Goal: Task Accomplishment & Management: Complete application form

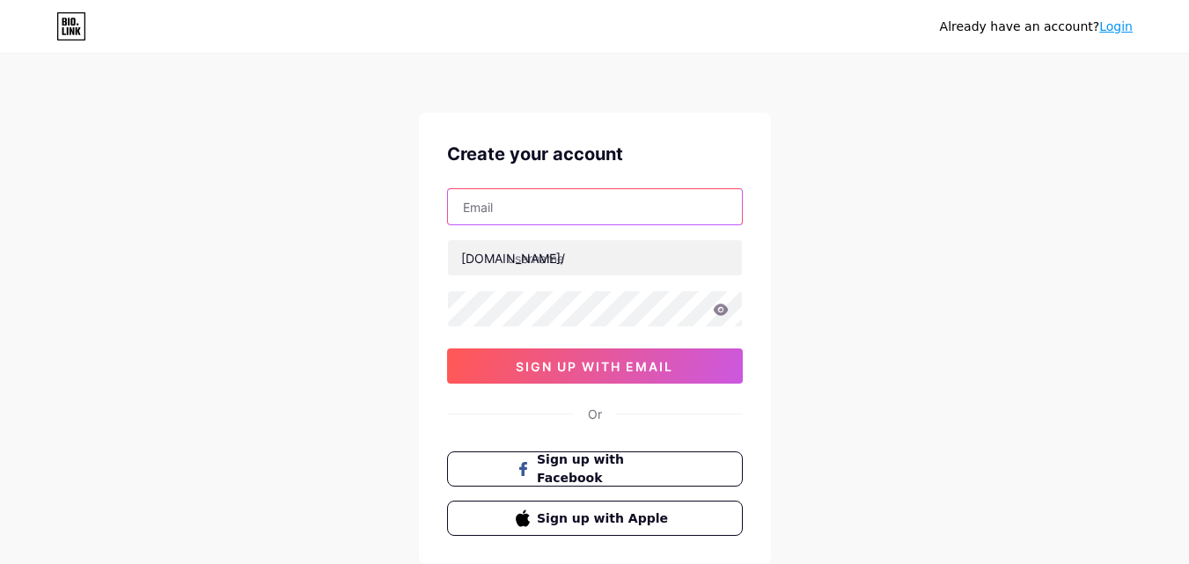
click at [599, 202] on input "text" at bounding box center [595, 206] width 294 height 35
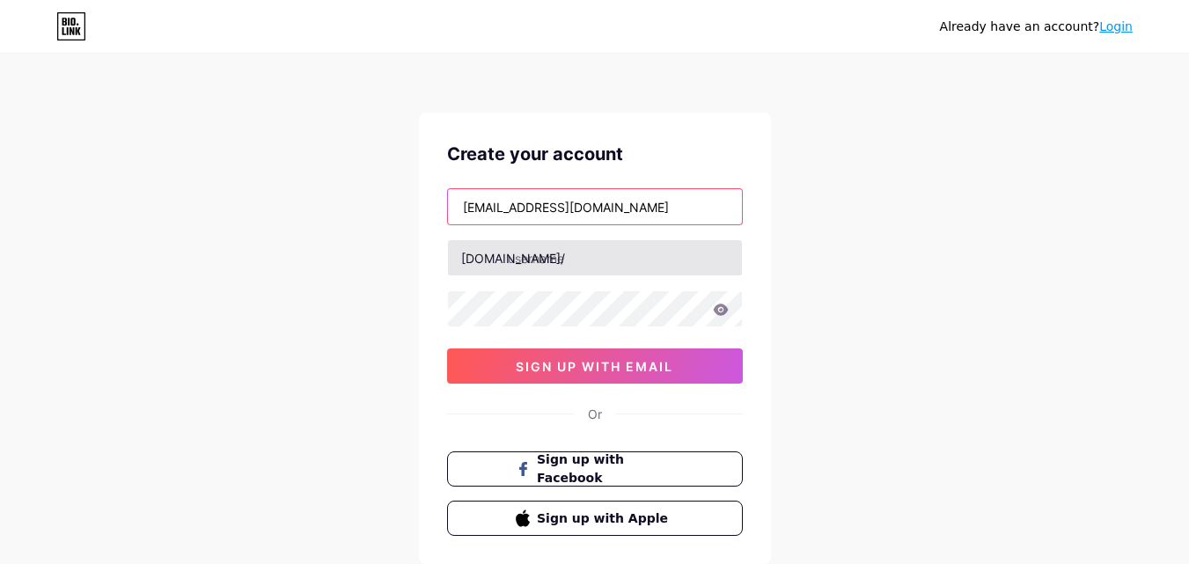
type input "[EMAIL_ADDRESS][DOMAIN_NAME]"
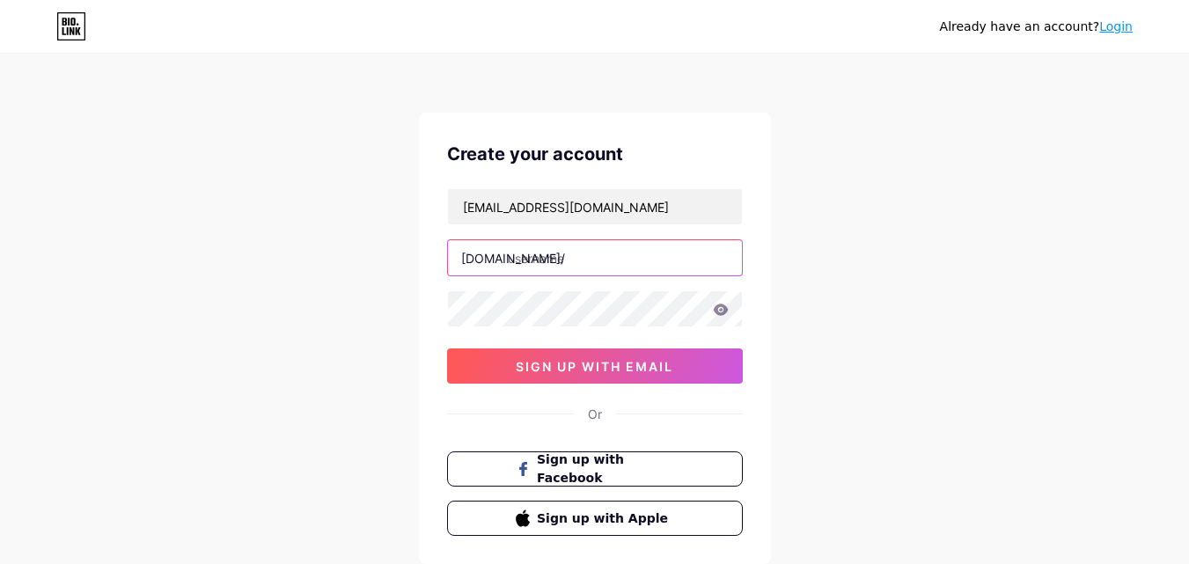
click at [572, 260] on input "text" at bounding box center [595, 257] width 294 height 35
type input "pmbfkukdw"
click at [724, 312] on icon at bounding box center [720, 309] width 15 height 11
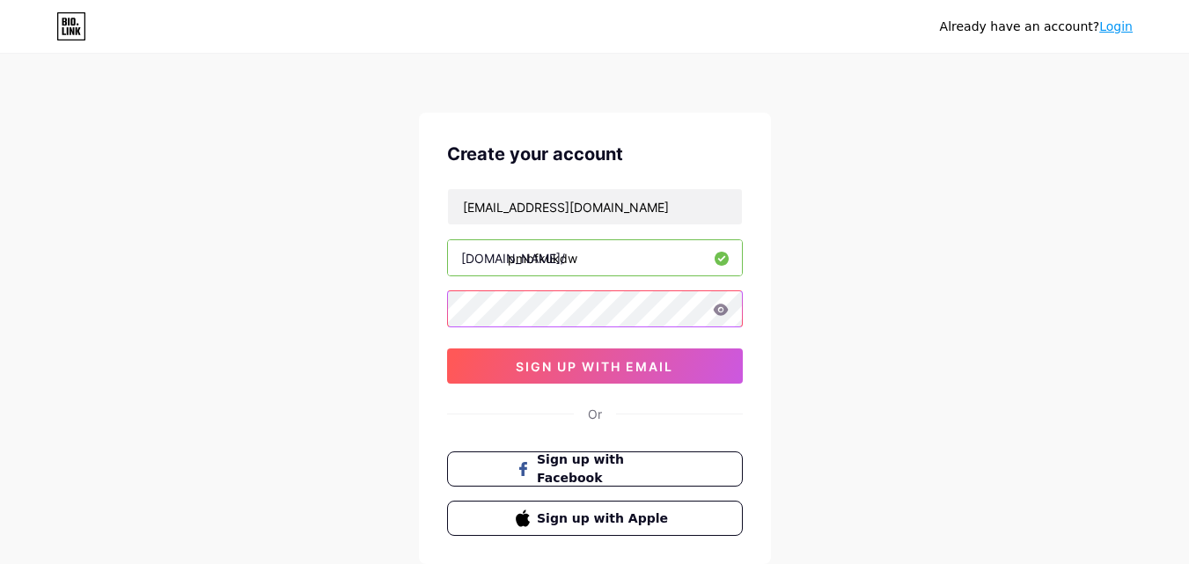
click at [204, 256] on div "Already have an account? Login Create your account [EMAIL_ADDRESS][DOMAIN_NAME]…" at bounding box center [594, 336] width 1189 height 673
click at [719, 310] on icon at bounding box center [720, 309] width 15 height 11
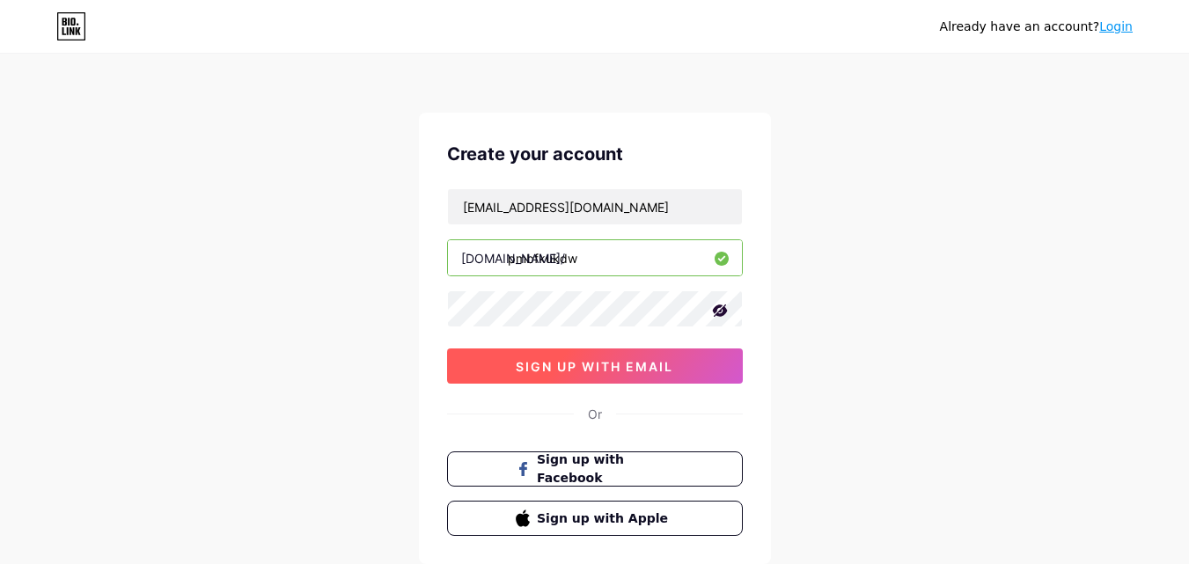
click at [631, 361] on span "sign up with email" at bounding box center [594, 366] width 157 height 15
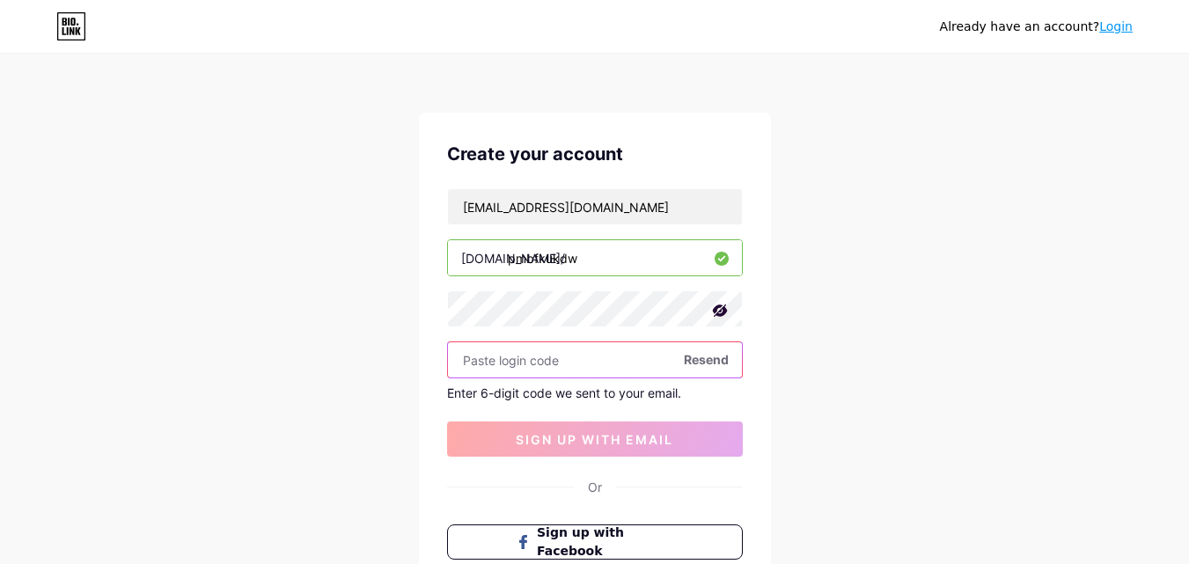
paste input "227401"
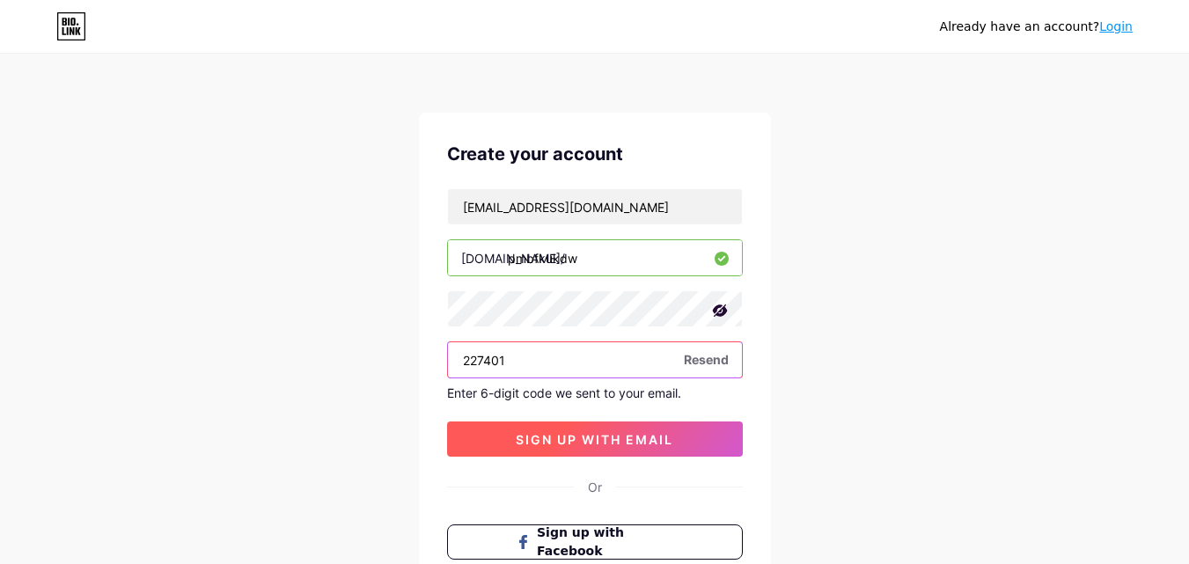
type input "227401"
click at [629, 435] on span "sign up with email" at bounding box center [594, 439] width 157 height 15
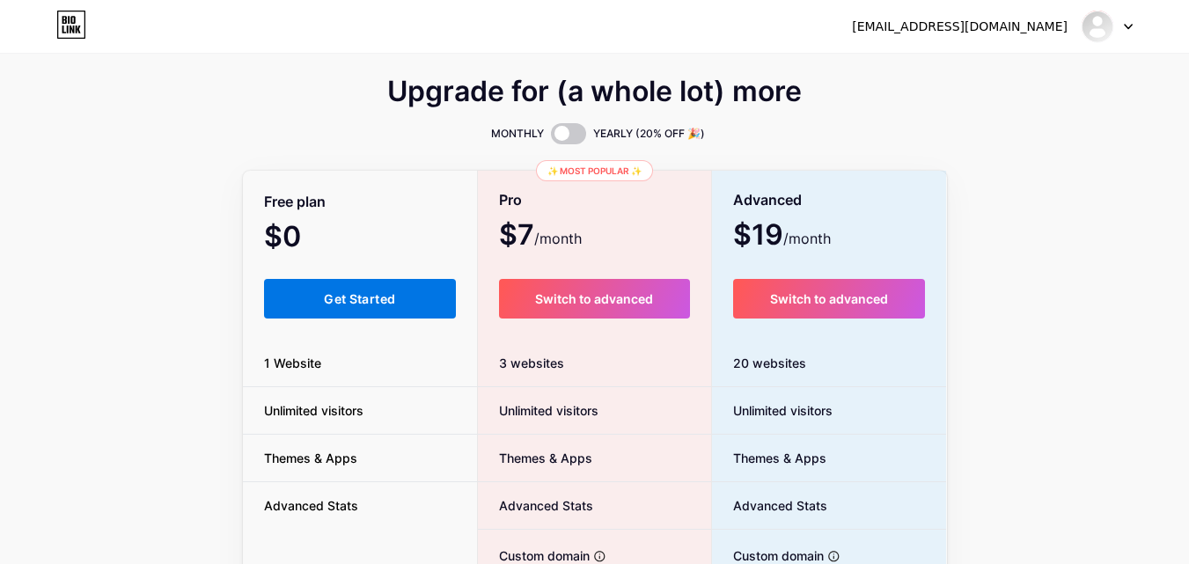
click at [336, 304] on span "Get Started" at bounding box center [359, 298] width 71 height 15
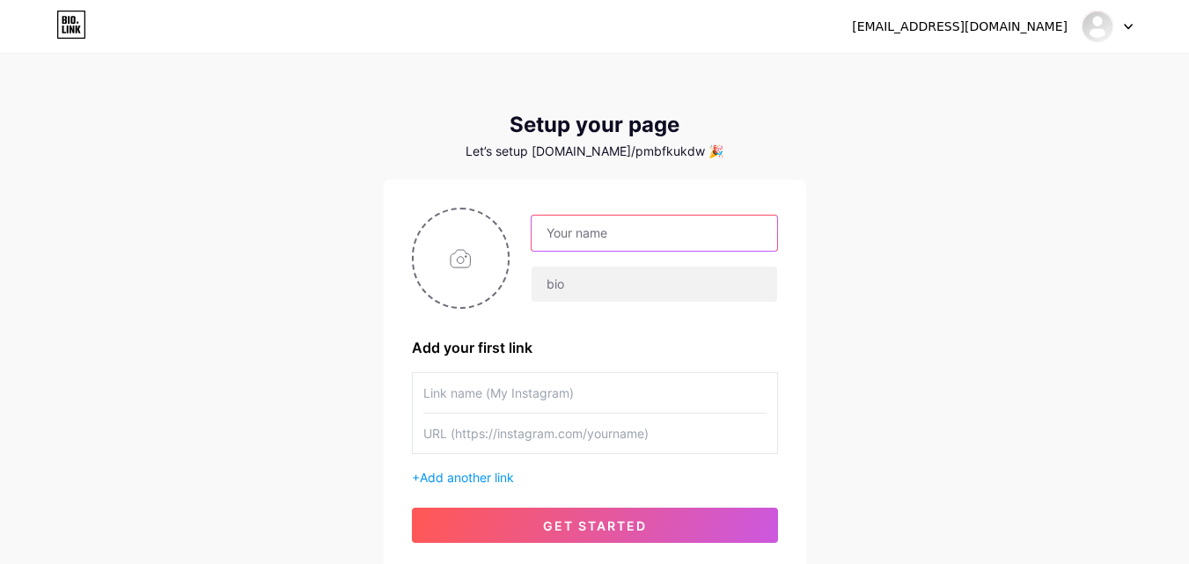
click at [635, 244] on input "text" at bounding box center [653, 233] width 245 height 35
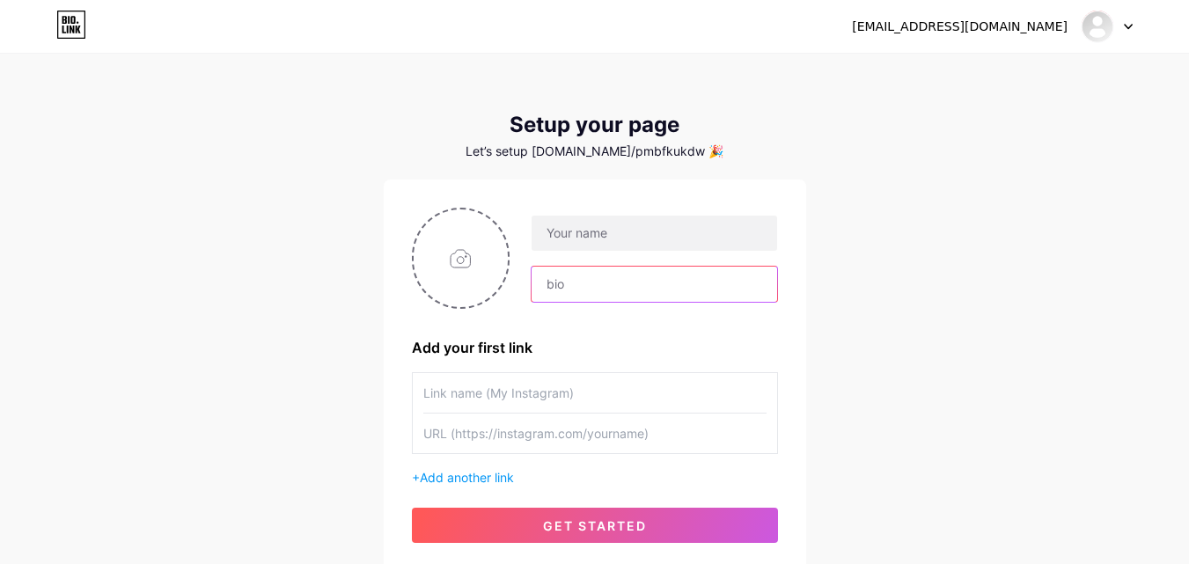
click at [582, 277] on input "text" at bounding box center [653, 284] width 245 height 35
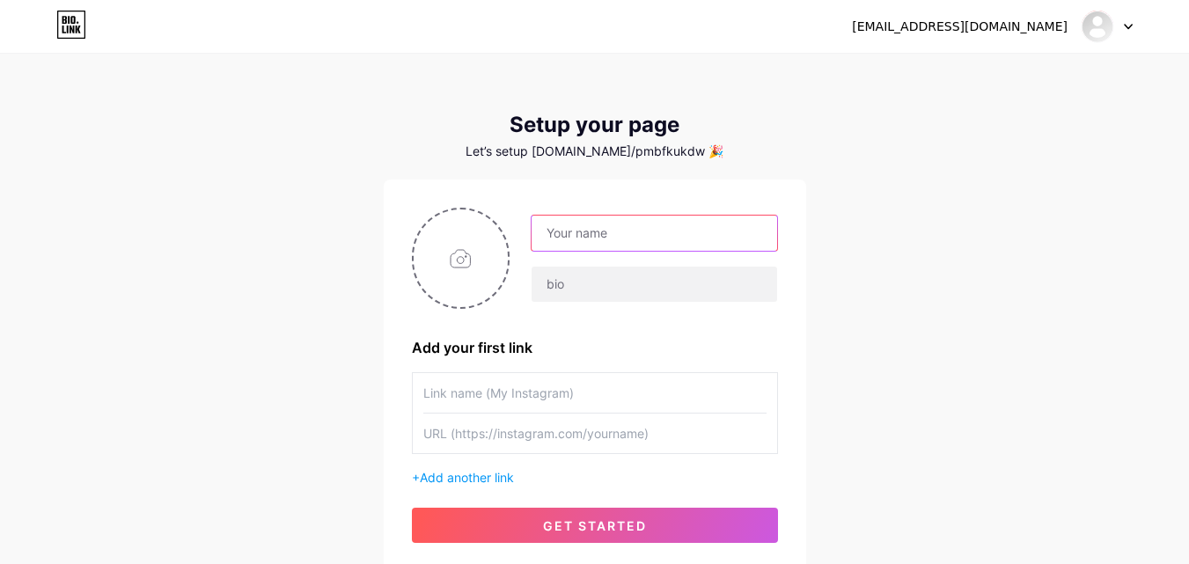
click at [609, 225] on input "text" at bounding box center [653, 233] width 245 height 35
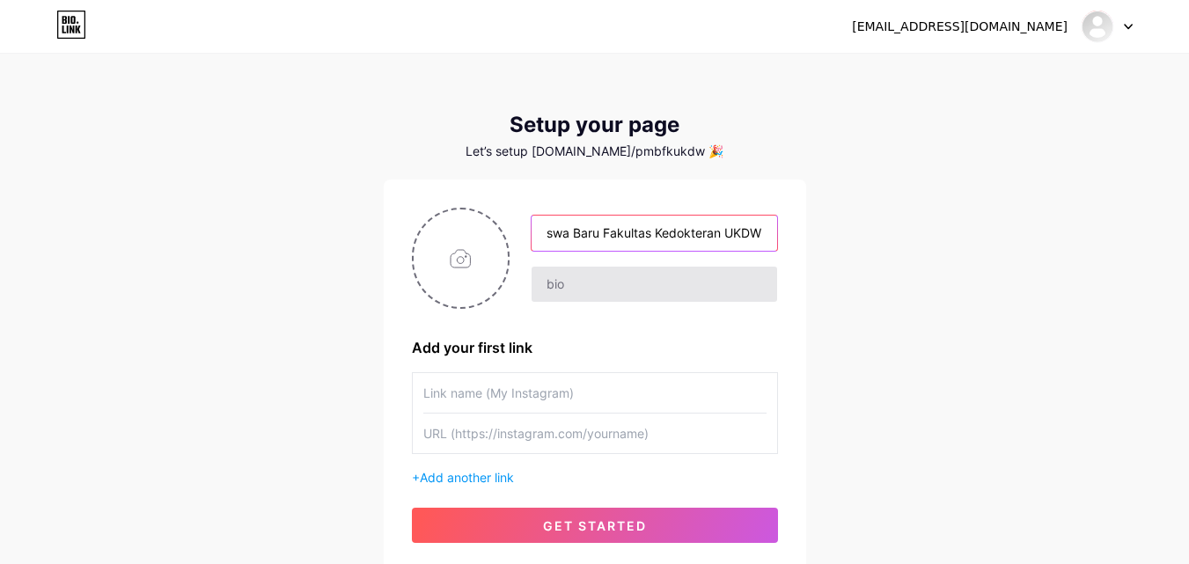
type input "Penerimaan Mahasiswa Baru Fakultas Kedokteran UKDW"
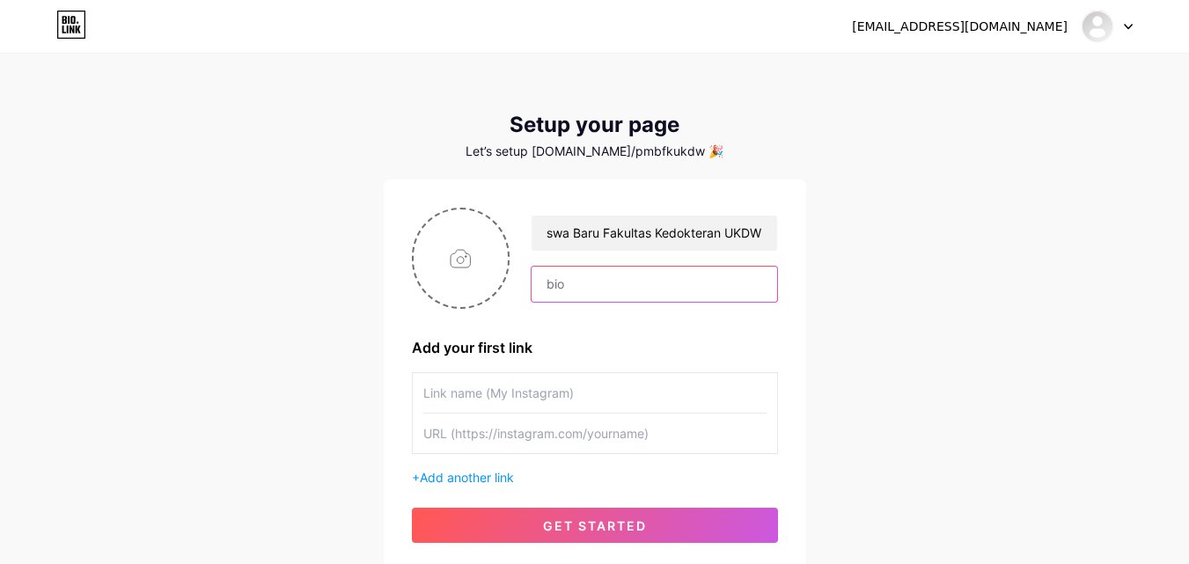
scroll to position [0, 0]
click at [633, 289] on input "text" at bounding box center [653, 284] width 245 height 35
click at [469, 268] on input "file" at bounding box center [461, 258] width 95 height 98
type input "C:\fakepath\gelombang 5.jpg"
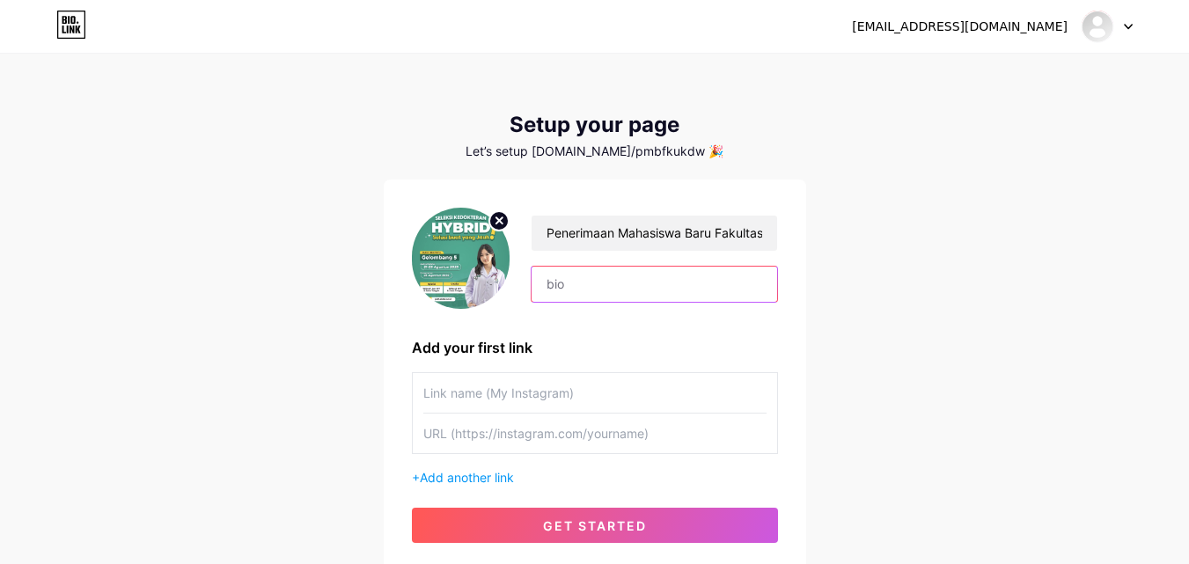
click at [648, 289] on input "text" at bounding box center [653, 284] width 245 height 35
type input "i"
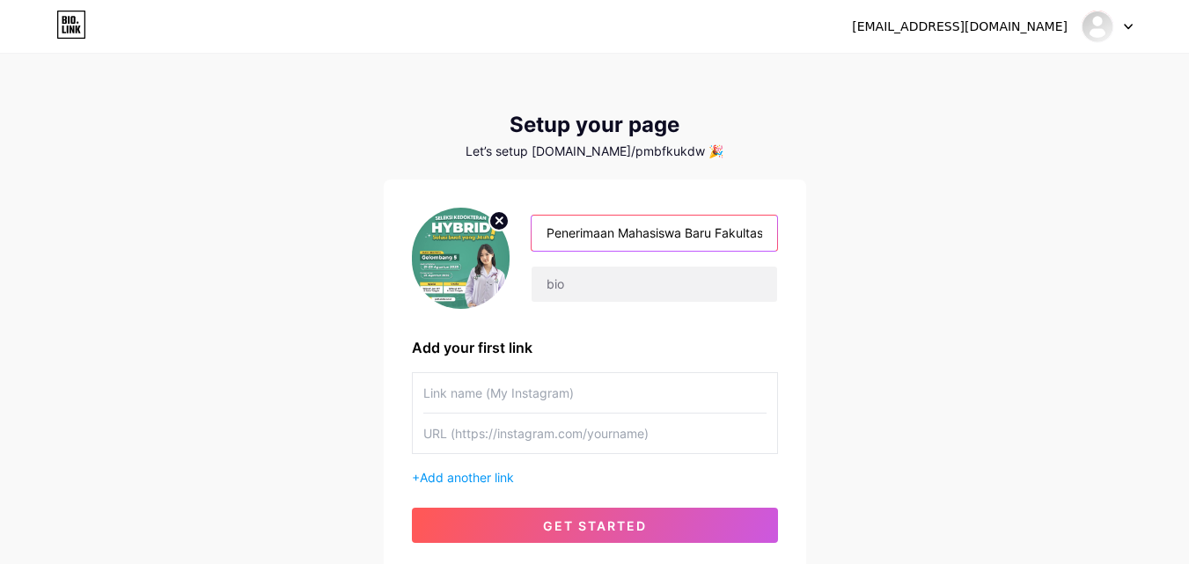
scroll to position [0, 116]
drag, startPoint x: 546, startPoint y: 234, endPoint x: 886, endPoint y: 229, distance: 339.7
click at [886, 229] on div "[EMAIL_ADDRESS][DOMAIN_NAME] Dashboard Logout Setup your page Let’s setup [DOMA…" at bounding box center [594, 313] width 1189 height 627
type input "PMB FK UKDW"
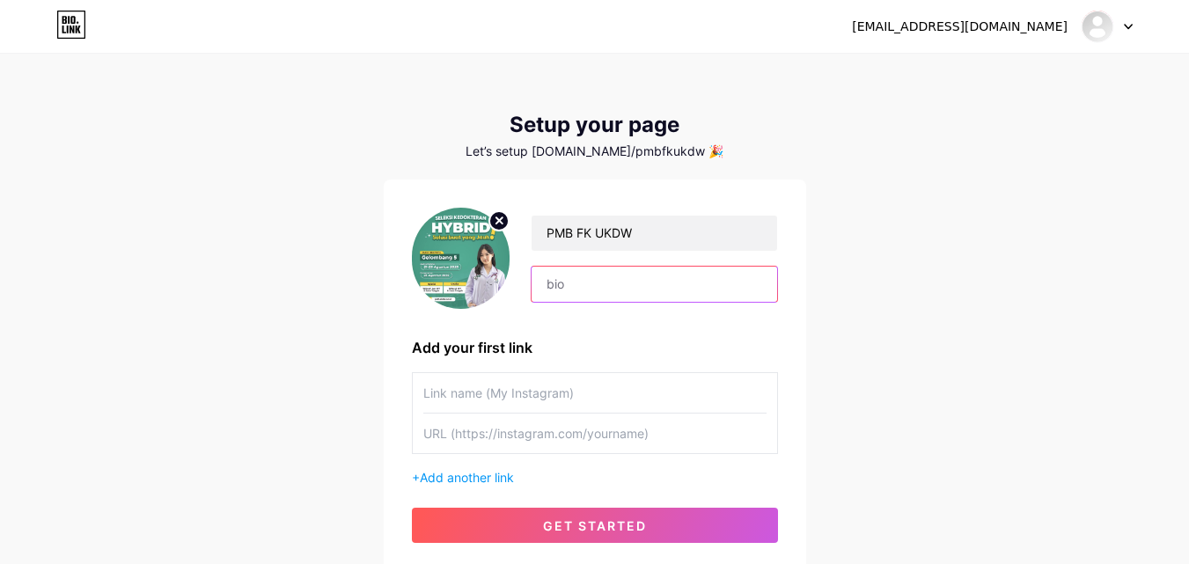
click at [733, 279] on input "text" at bounding box center [653, 284] width 245 height 35
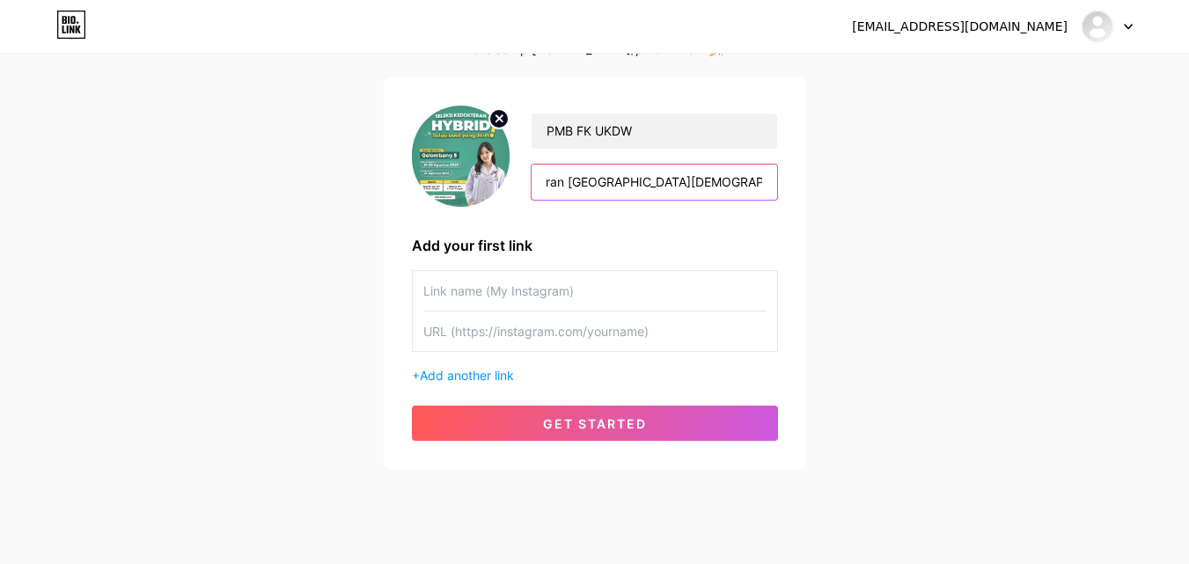
scroll to position [134, 0]
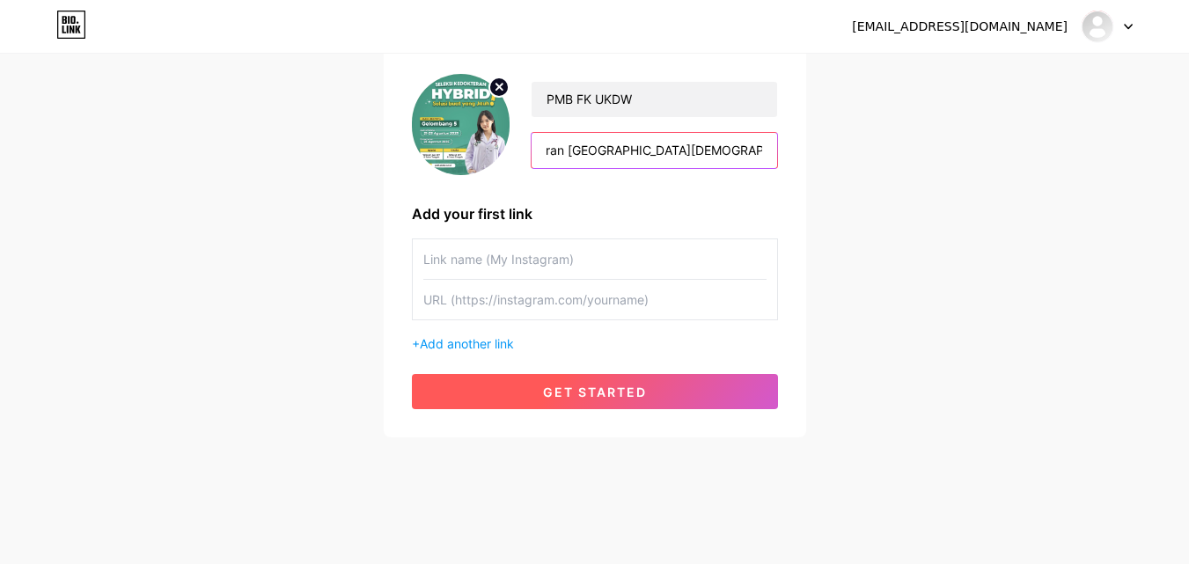
type input "Informasi Penerimaan Mahasiswa Baru Fakultas Kedokteran [GEOGRAPHIC_DATA][DEMOG…"
click at [724, 394] on button "get started" at bounding box center [595, 391] width 366 height 35
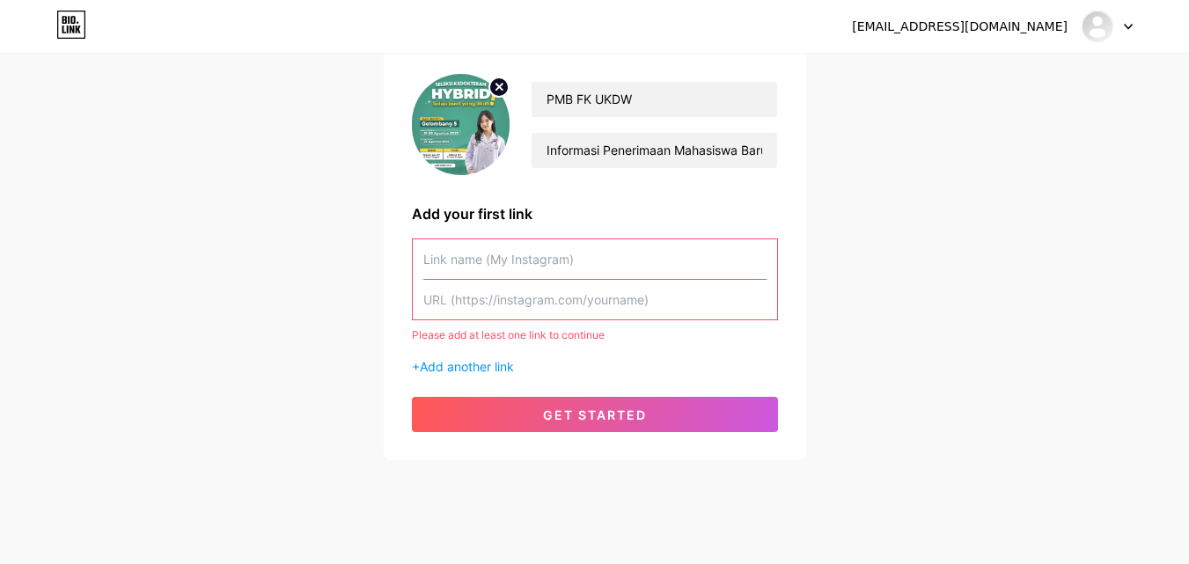
click at [587, 274] on input "text" at bounding box center [594, 259] width 343 height 40
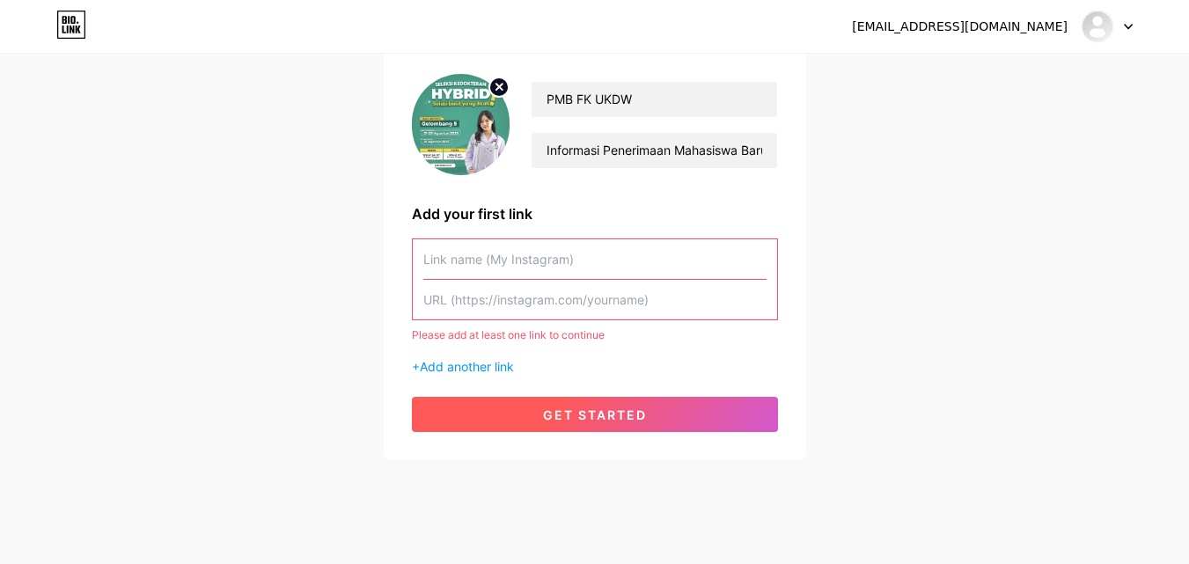
click at [685, 400] on button "get started" at bounding box center [595, 414] width 366 height 35
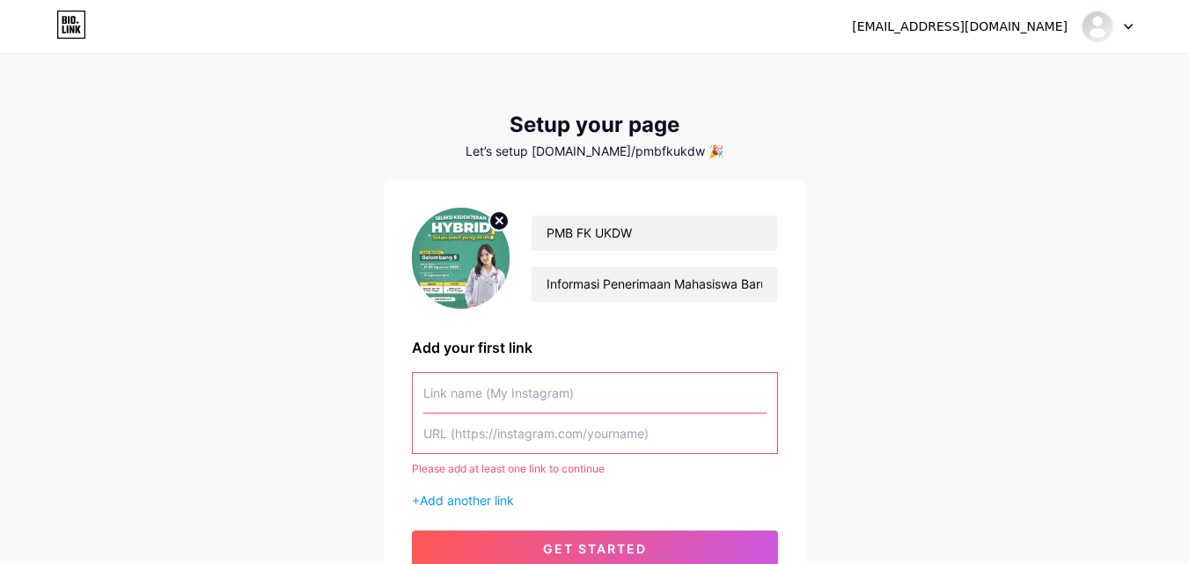
click at [461, 509] on div "+ Add another link" at bounding box center [595, 500] width 366 height 18
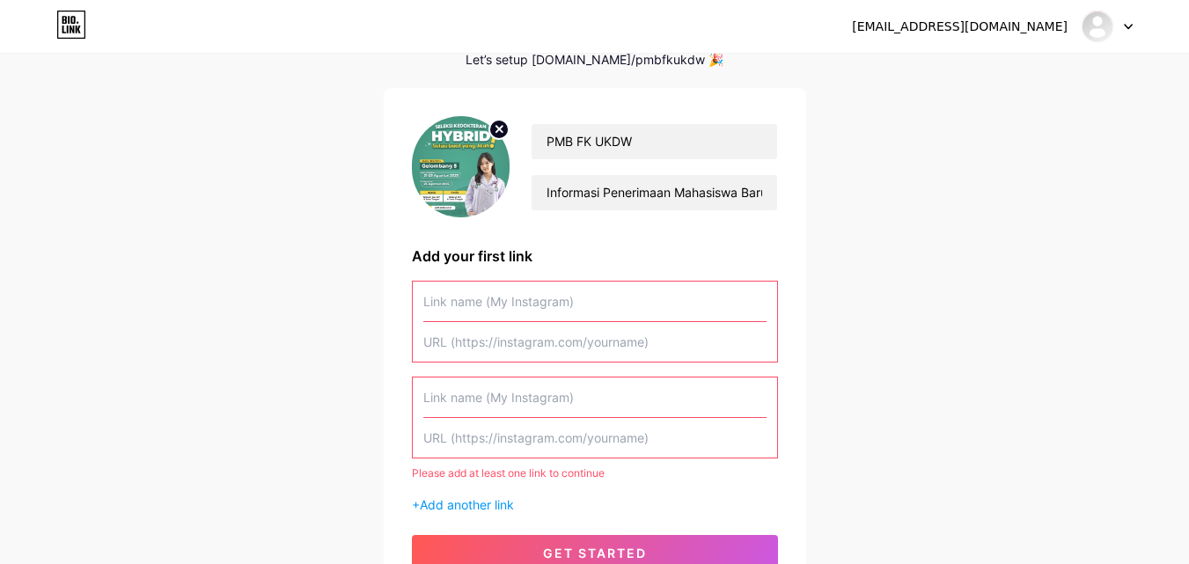
scroll to position [176, 0]
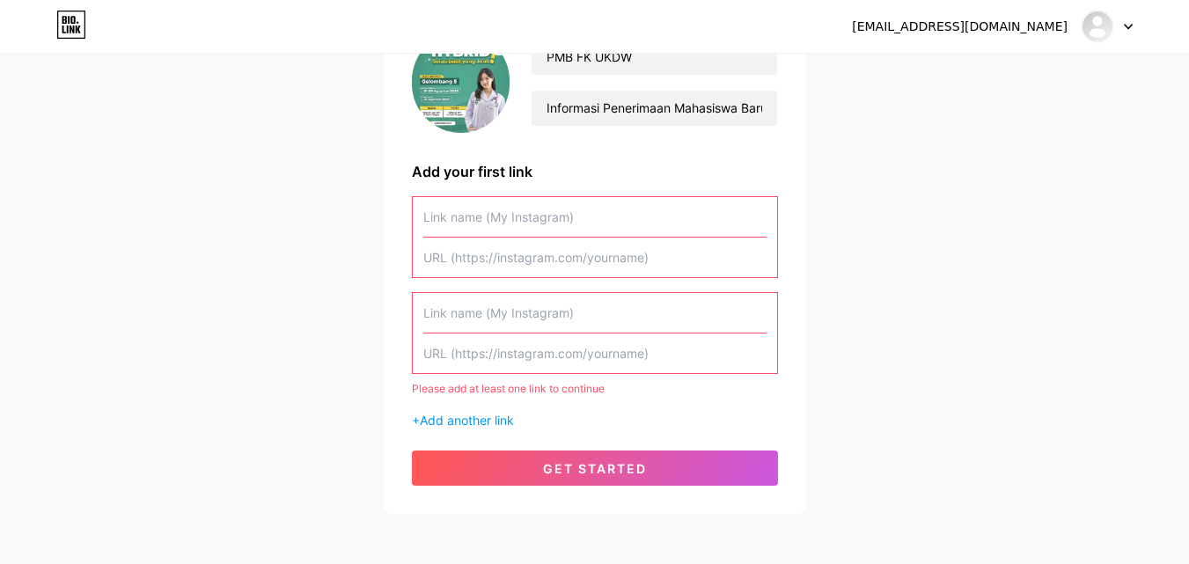
click at [465, 228] on input "text" at bounding box center [594, 217] width 343 height 40
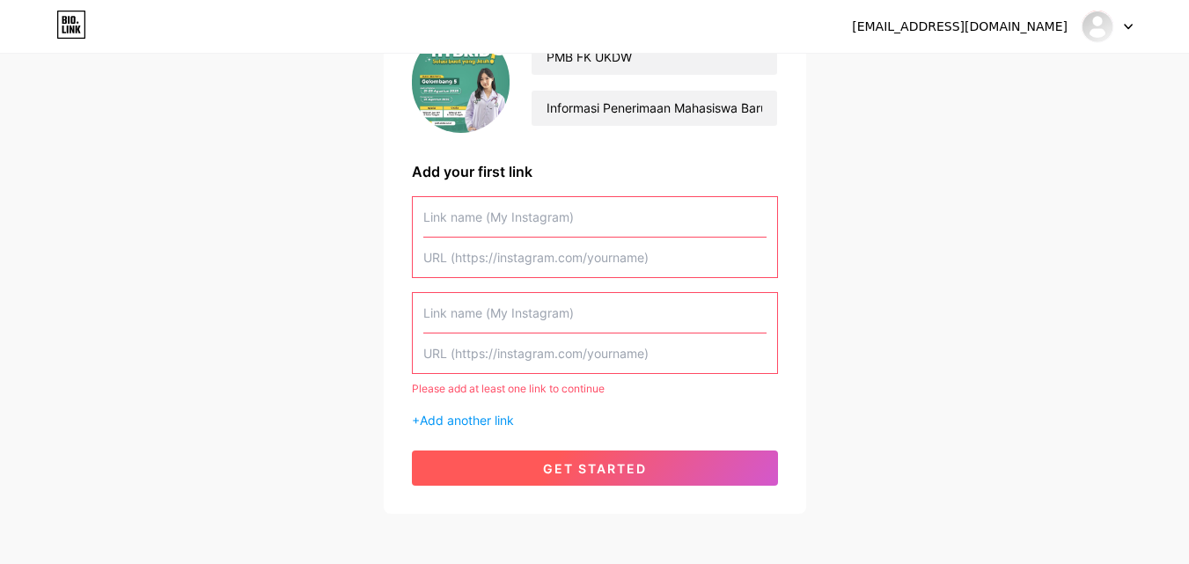
click at [585, 459] on button "get started" at bounding box center [595, 467] width 366 height 35
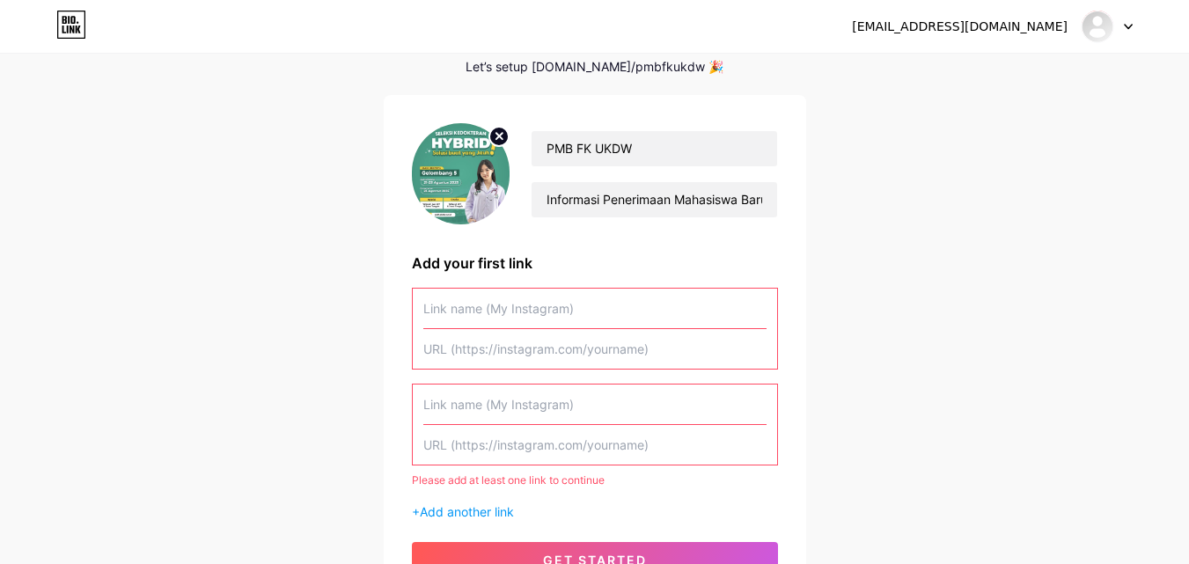
scroll to position [0, 0]
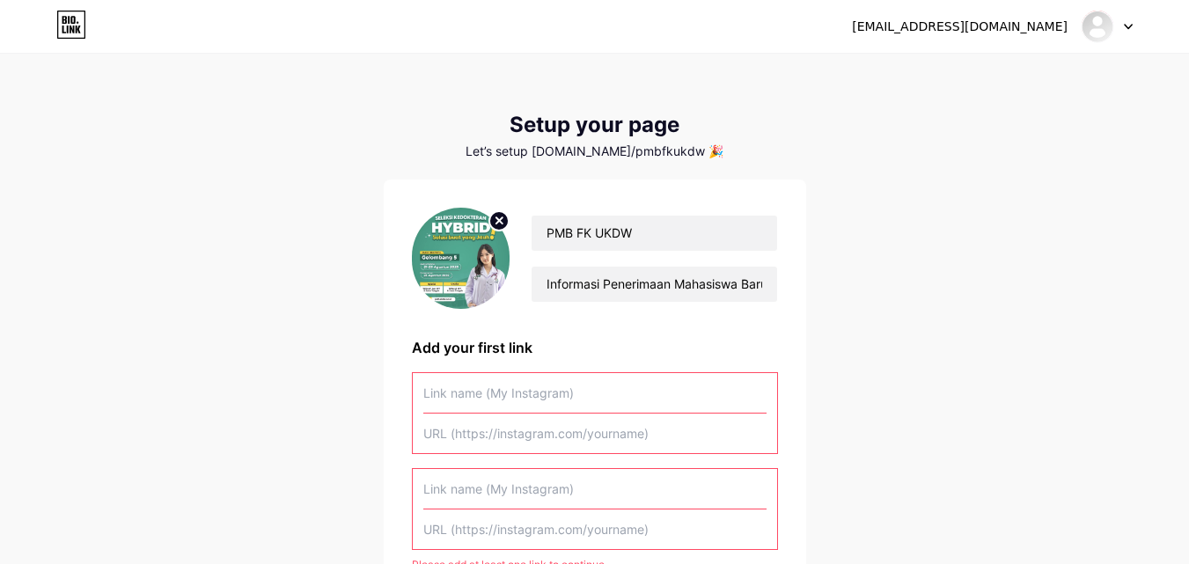
click at [1117, 27] on div at bounding box center [1106, 27] width 51 height 32
click at [1105, 66] on link "Dashboard" at bounding box center [1022, 72] width 218 height 48
